Goal: Task Accomplishment & Management: Use online tool/utility

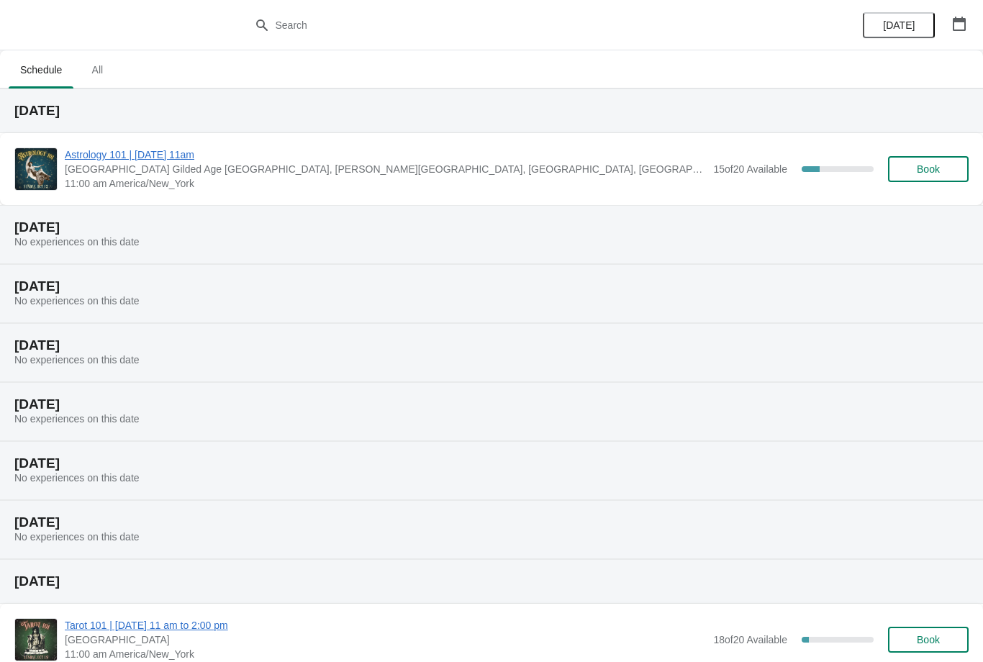
click at [205, 159] on span "Astrology 101 | [DATE] 11am" at bounding box center [385, 155] width 641 height 14
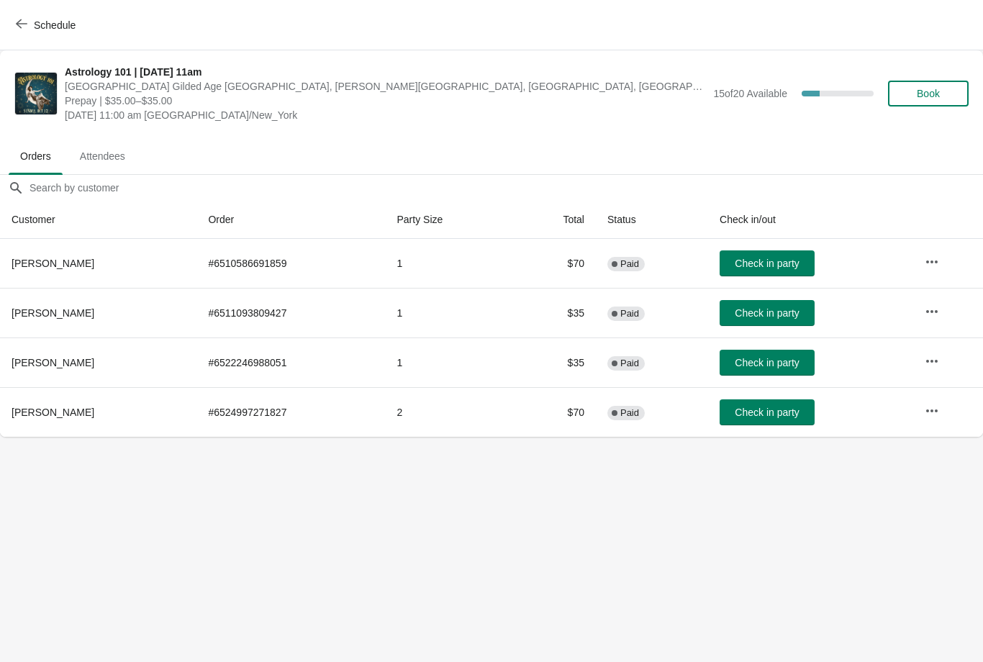
click at [770, 265] on span "Check in party" at bounding box center [767, 264] width 64 height 12
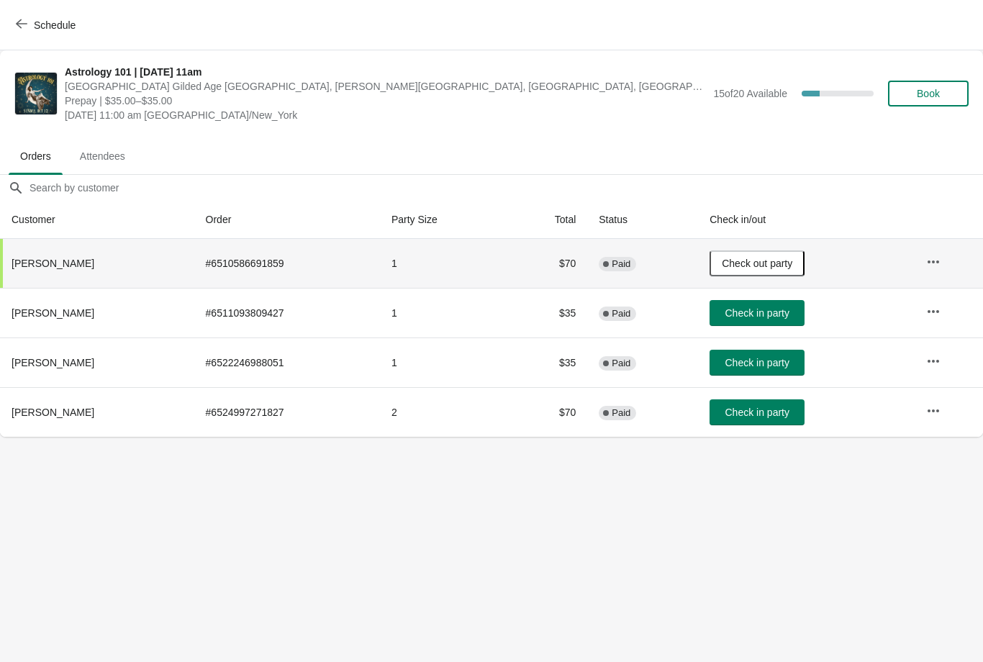
click at [789, 310] on span "Check in party" at bounding box center [757, 313] width 64 height 12
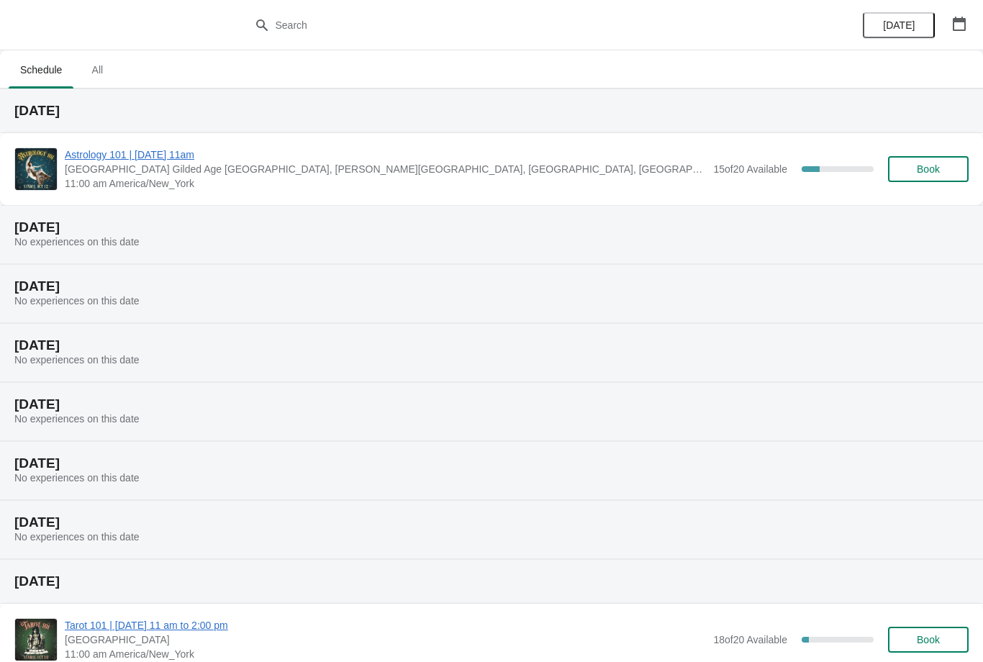
click at [111, 161] on span "Astrology 101 | [DATE] 11am" at bounding box center [385, 155] width 641 height 14
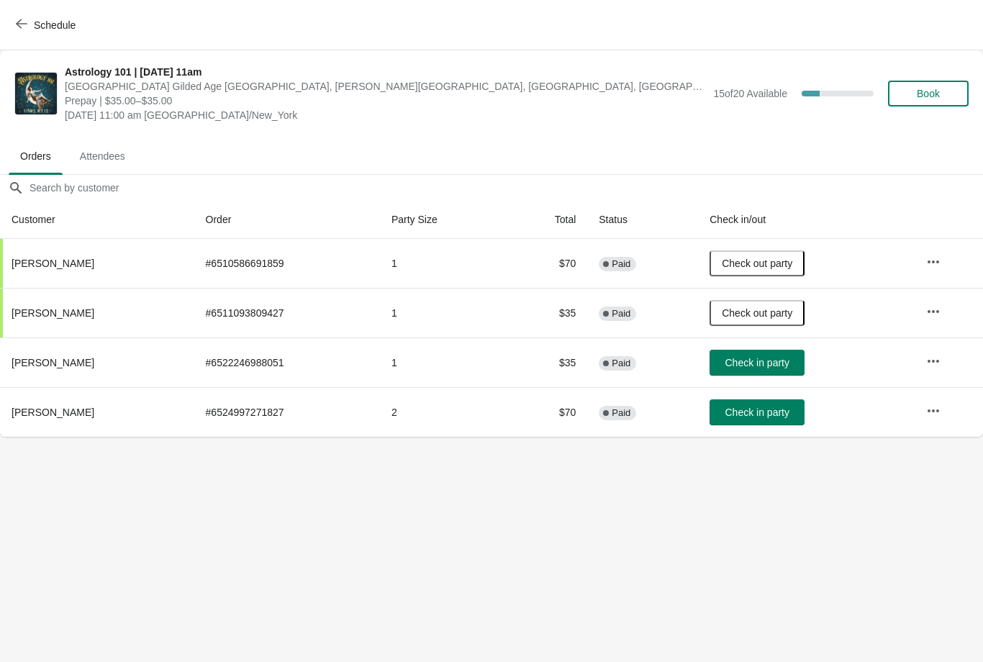
click at [755, 407] on span "Check in party" at bounding box center [757, 413] width 64 height 12
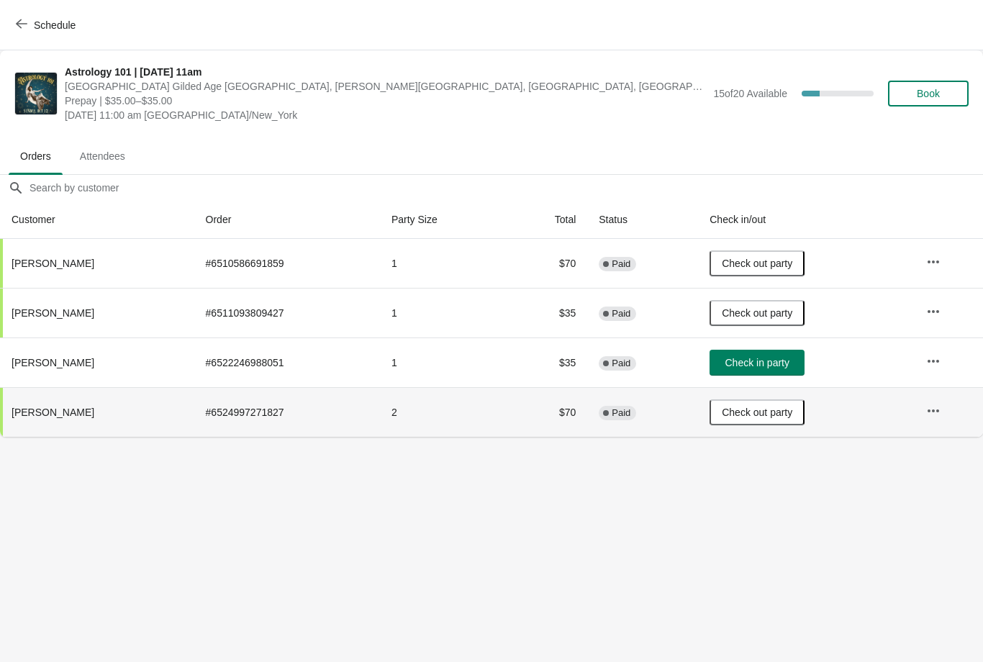
click at [751, 305] on button "Check out party" at bounding box center [757, 313] width 95 height 26
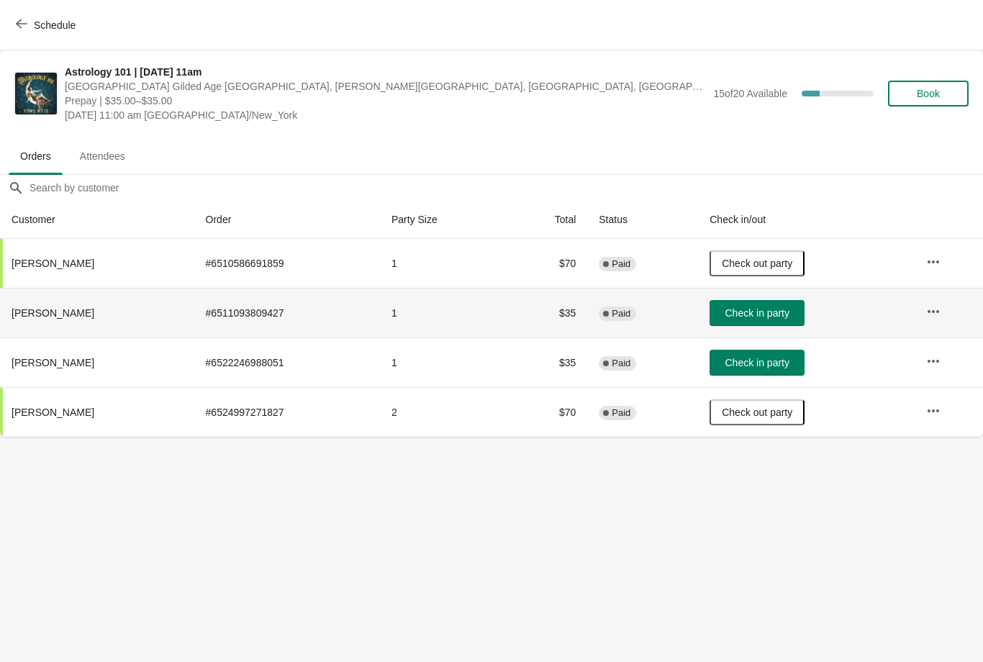
click at [744, 410] on span "Check out party" at bounding box center [757, 413] width 71 height 12
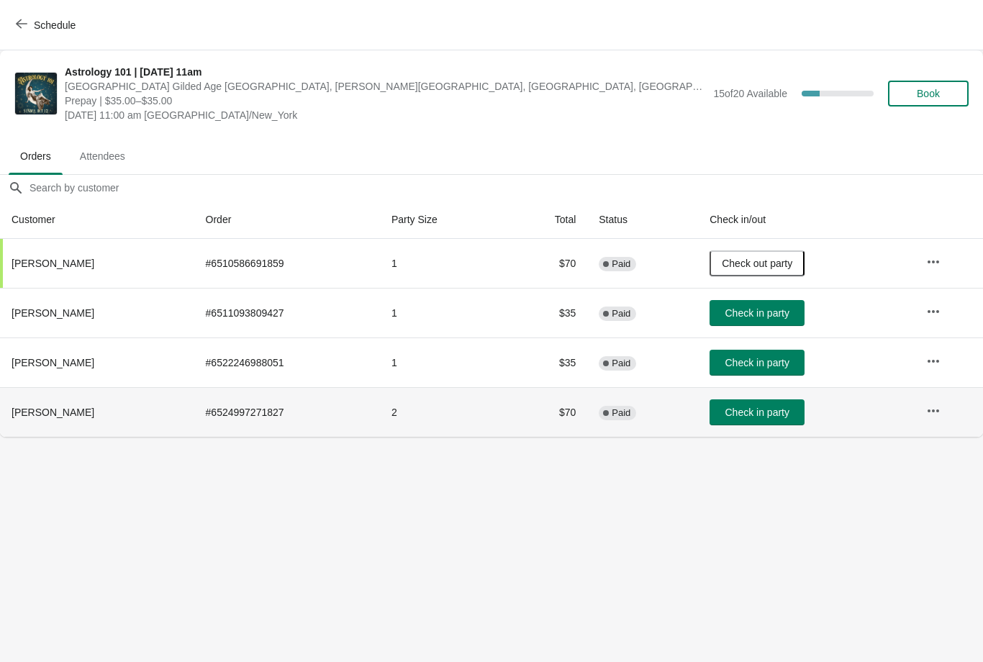
click at [757, 262] on span "Check out party" at bounding box center [757, 264] width 71 height 12
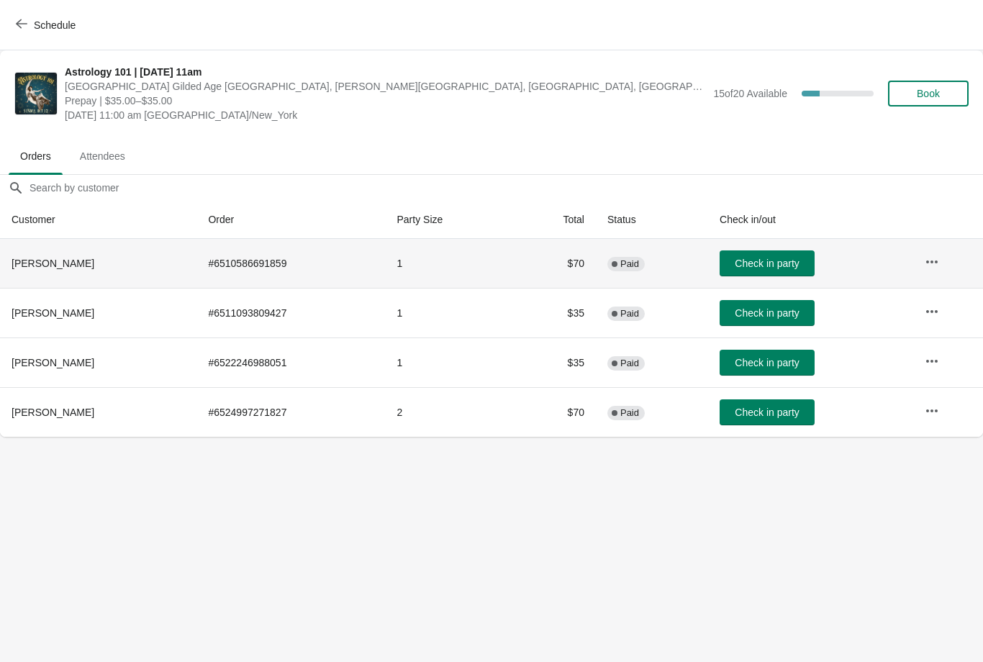
click at [757, 364] on span "Check in party" at bounding box center [767, 363] width 64 height 12
